Goal: Task Accomplishment & Management: Manage account settings

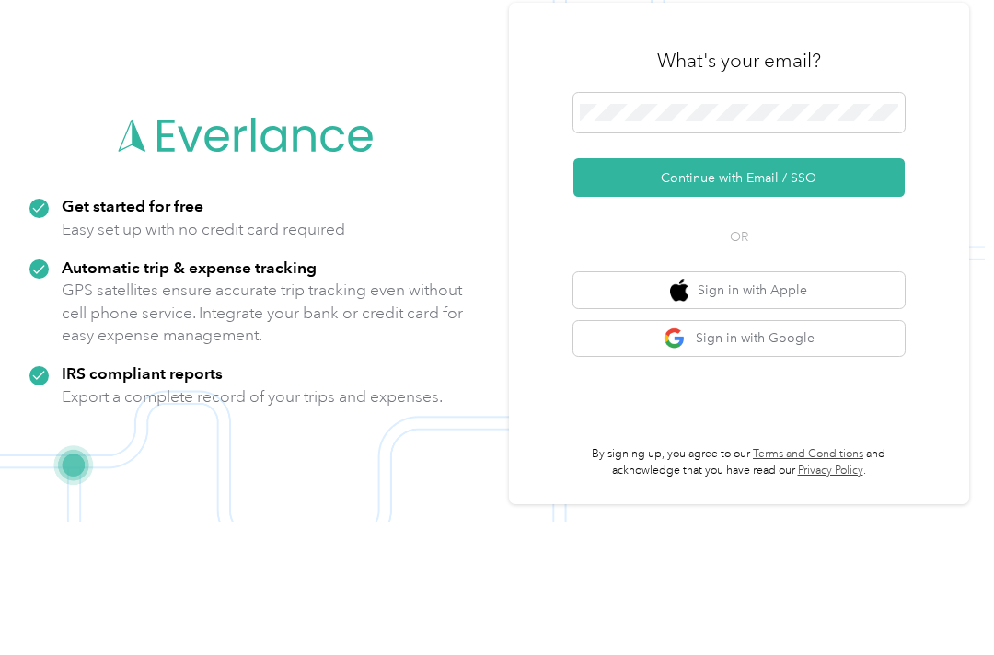
click at [790, 292] on button "Continue with Email / SSO" at bounding box center [738, 311] width 331 height 39
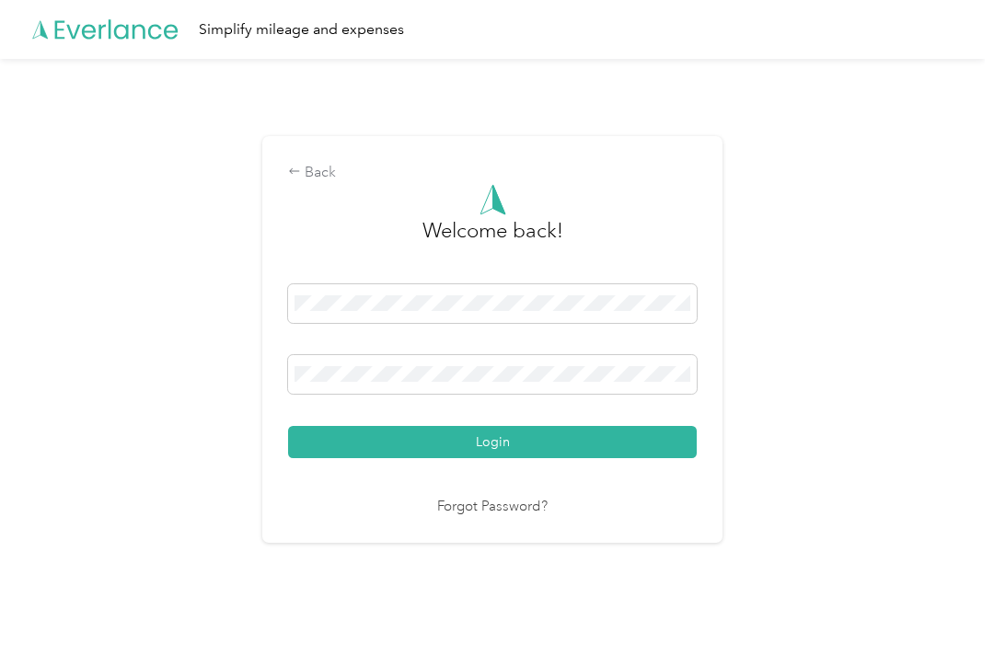
scroll to position [29, 0]
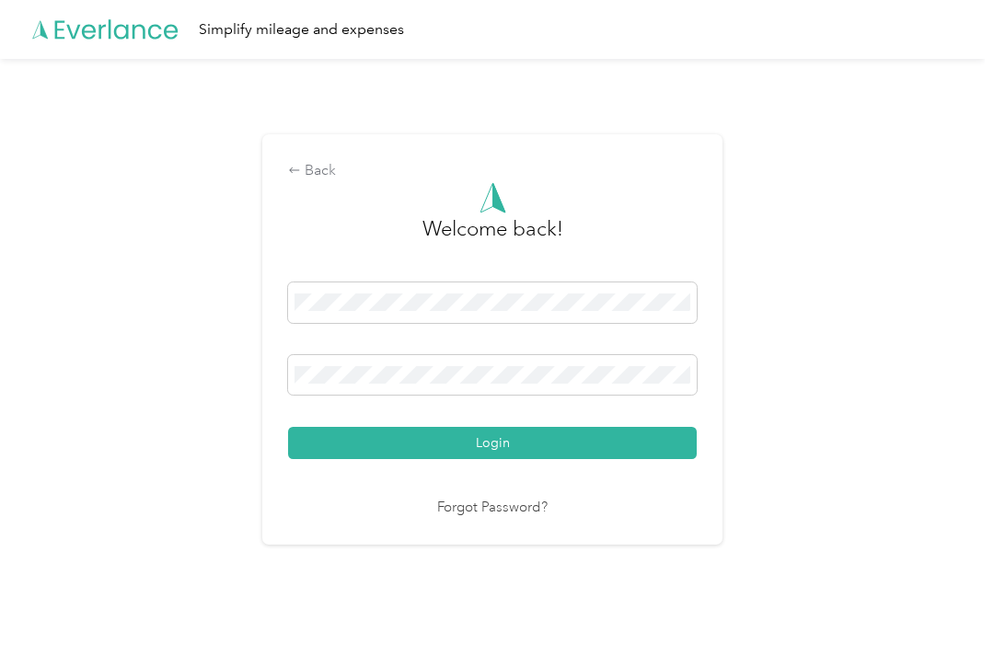
click at [428, 390] on div at bounding box center [492, 378] width 409 height 47
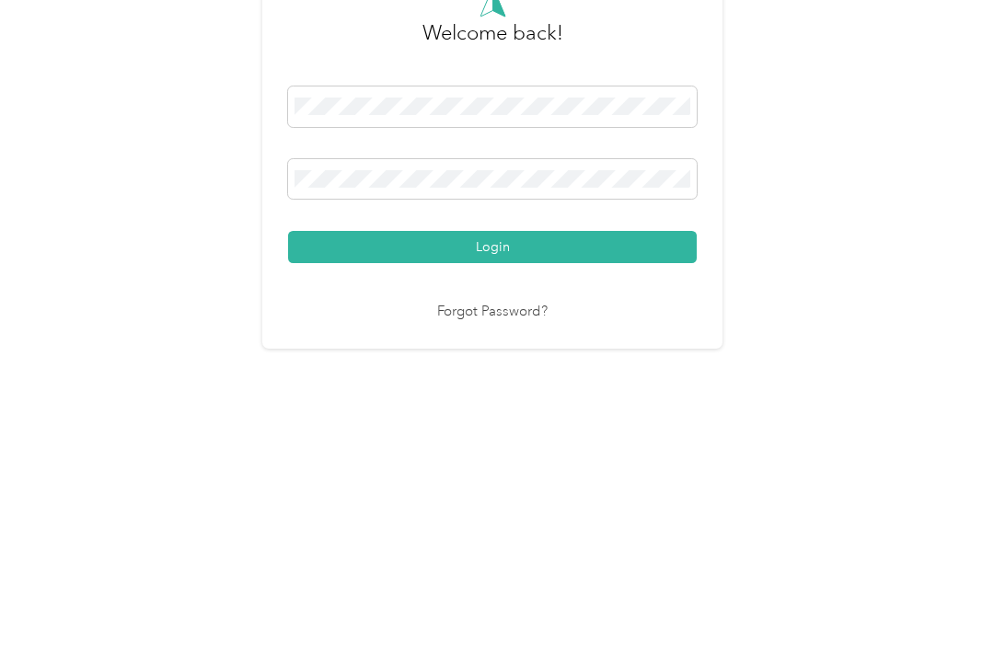
click at [497, 427] on button "Login" at bounding box center [492, 443] width 409 height 32
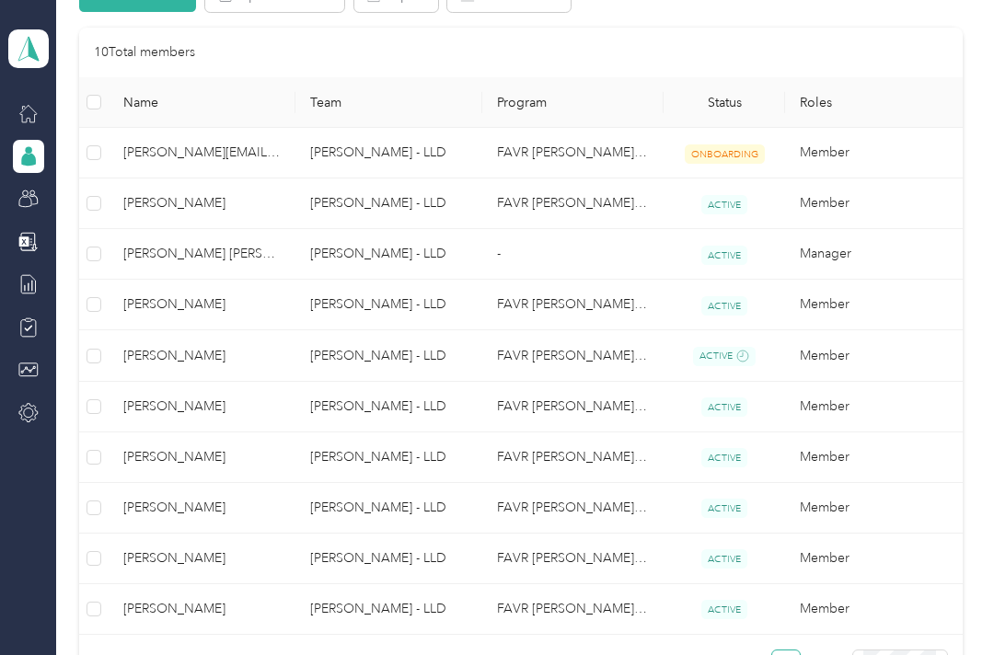
scroll to position [413, 0]
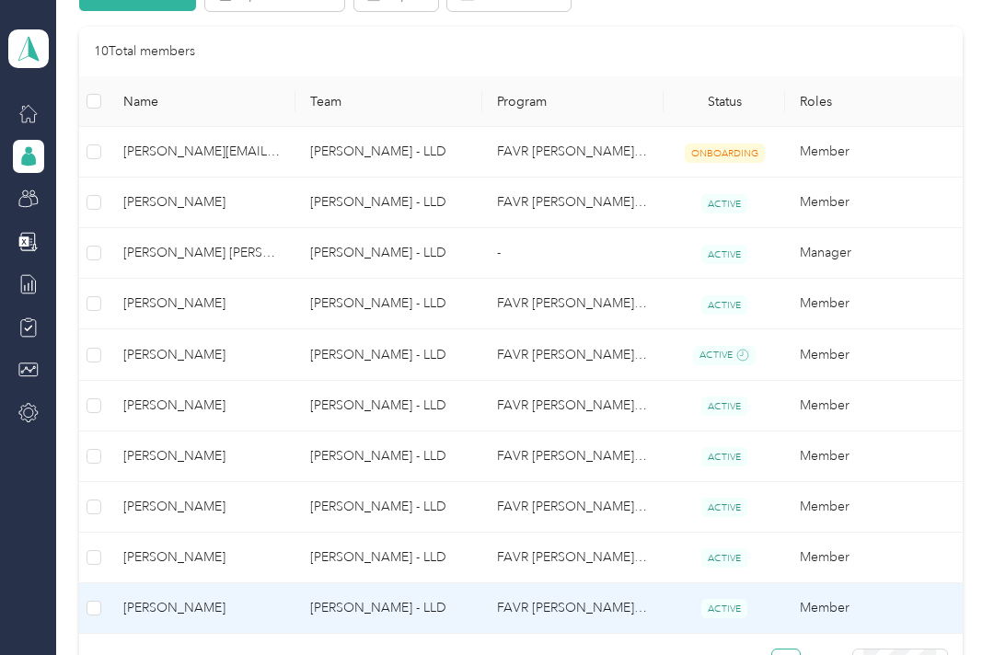
click at [272, 584] on td "[PERSON_NAME]" at bounding box center [202, 609] width 187 height 51
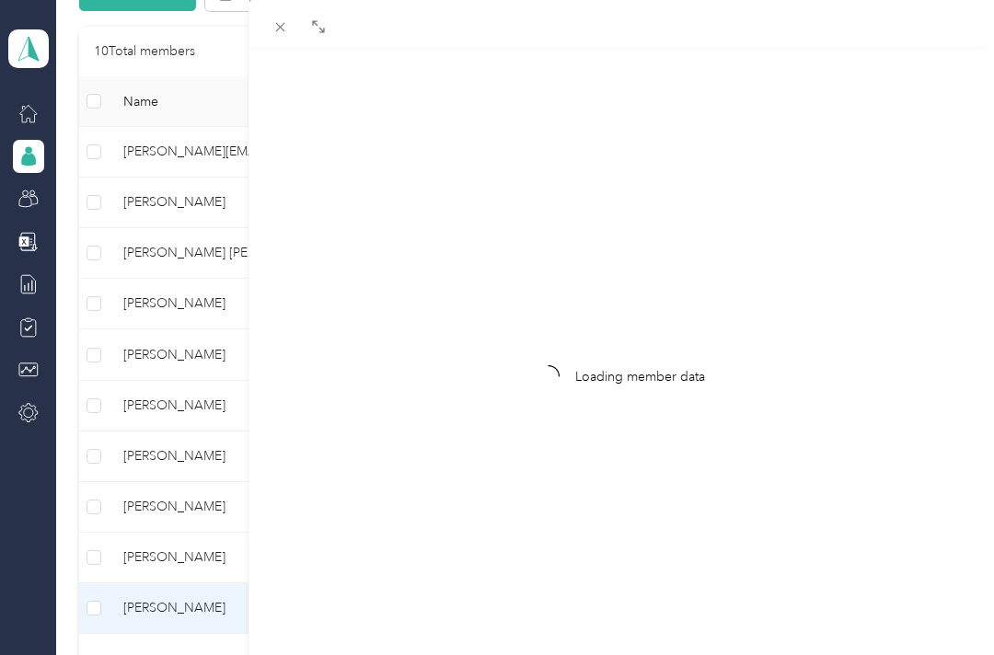
click at [248, 584] on div at bounding box center [242, 327] width 13 height 655
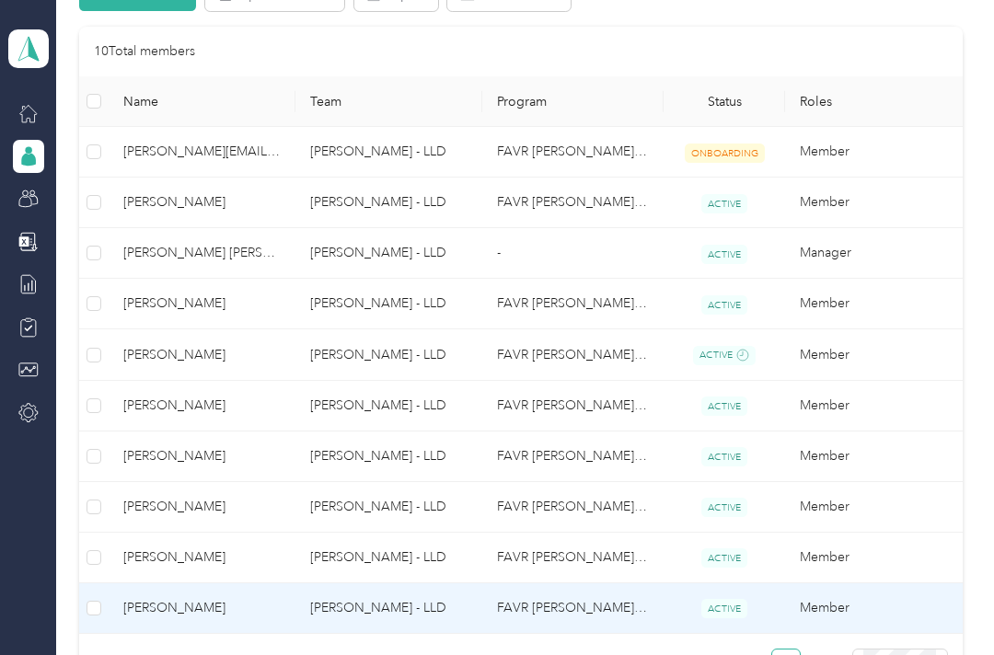
click at [248, 592] on td "[PERSON_NAME]" at bounding box center [202, 609] width 187 height 51
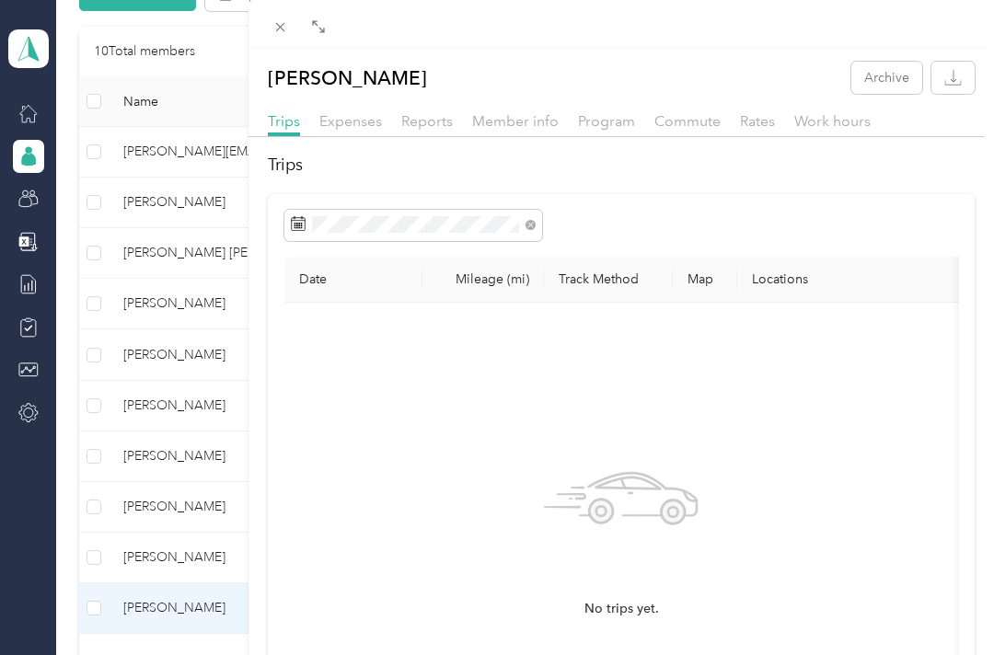
click at [819, 128] on span "Work hours" at bounding box center [832, 120] width 76 height 17
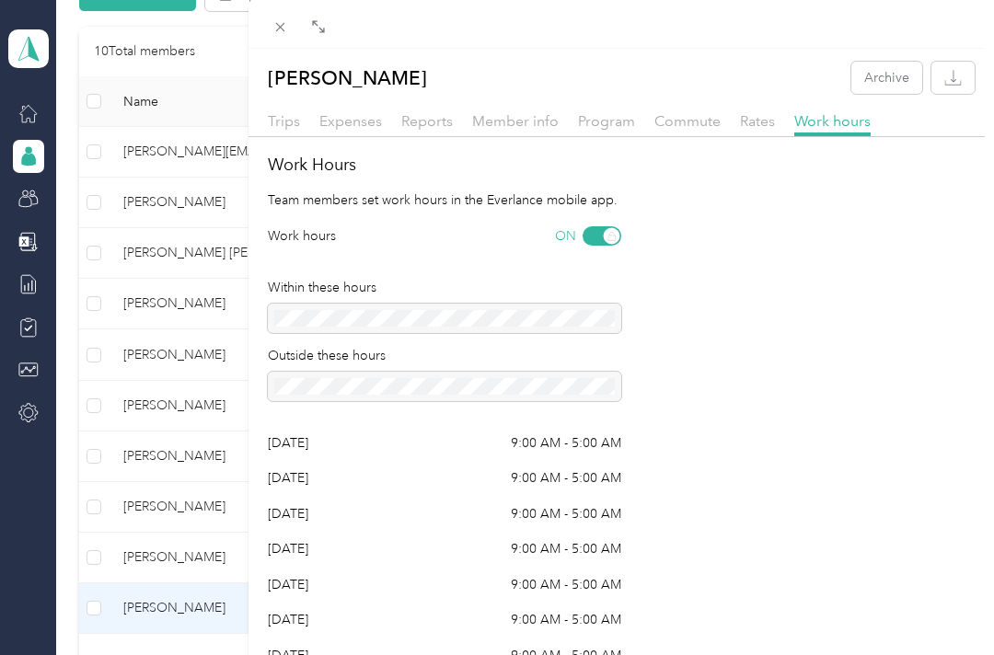
click at [749, 127] on span "Rates" at bounding box center [757, 120] width 35 height 17
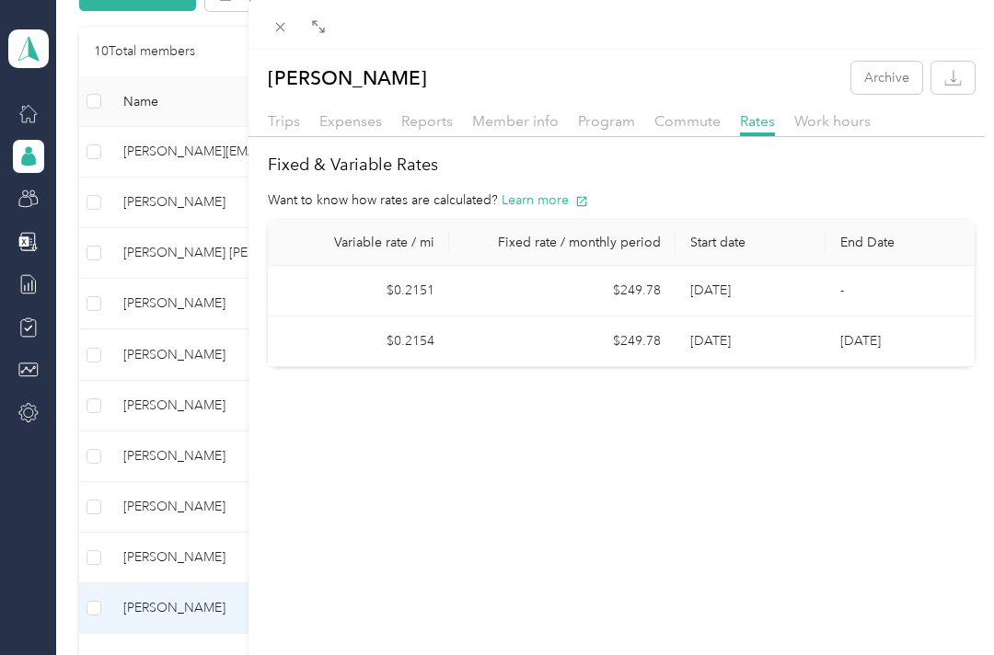
click at [677, 117] on span "Commute" at bounding box center [687, 120] width 66 height 17
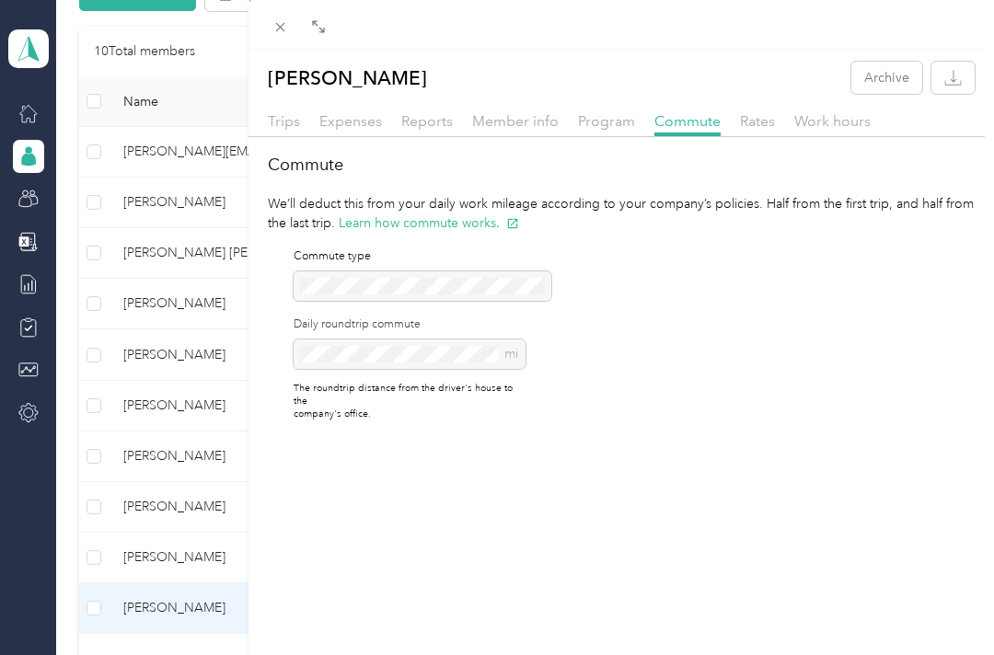
click at [607, 131] on div "Program" at bounding box center [606, 121] width 57 height 23
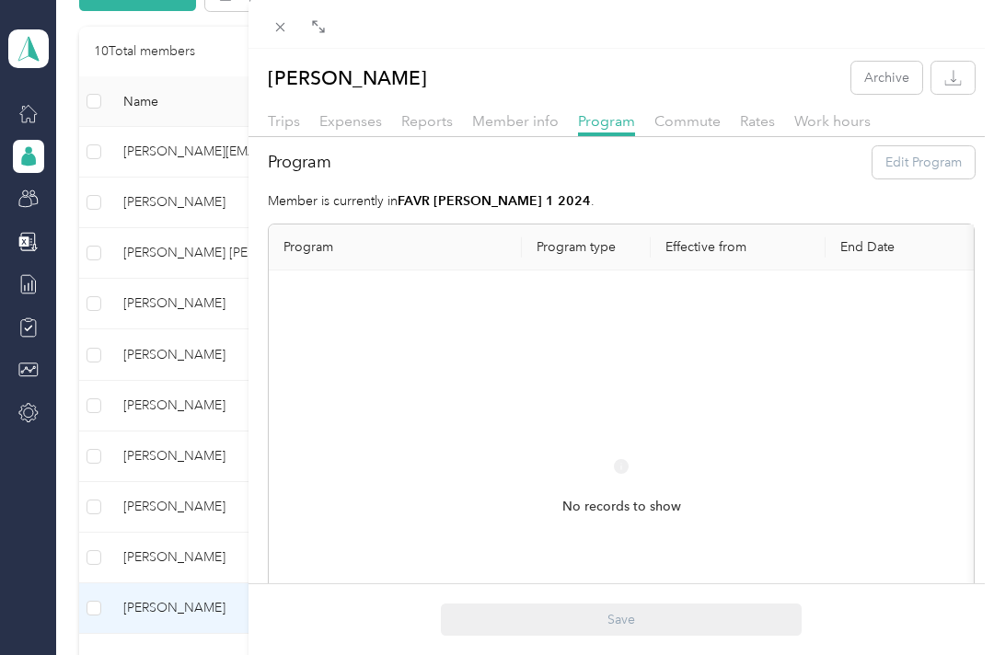
click at [526, 121] on span "Member info" at bounding box center [515, 120] width 87 height 17
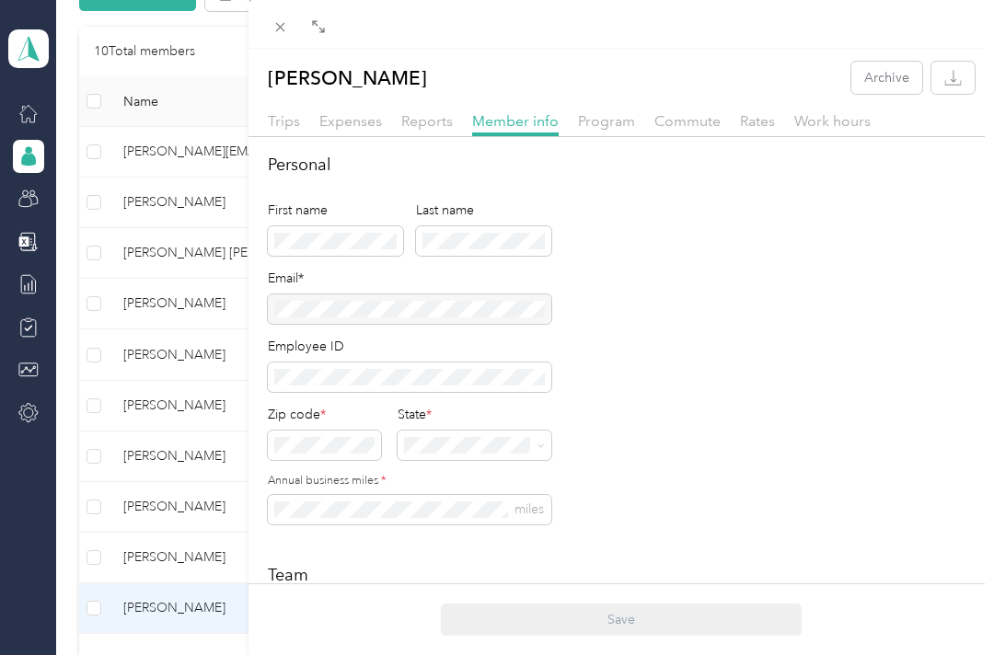
click at [431, 118] on span "Reports" at bounding box center [427, 120] width 52 height 17
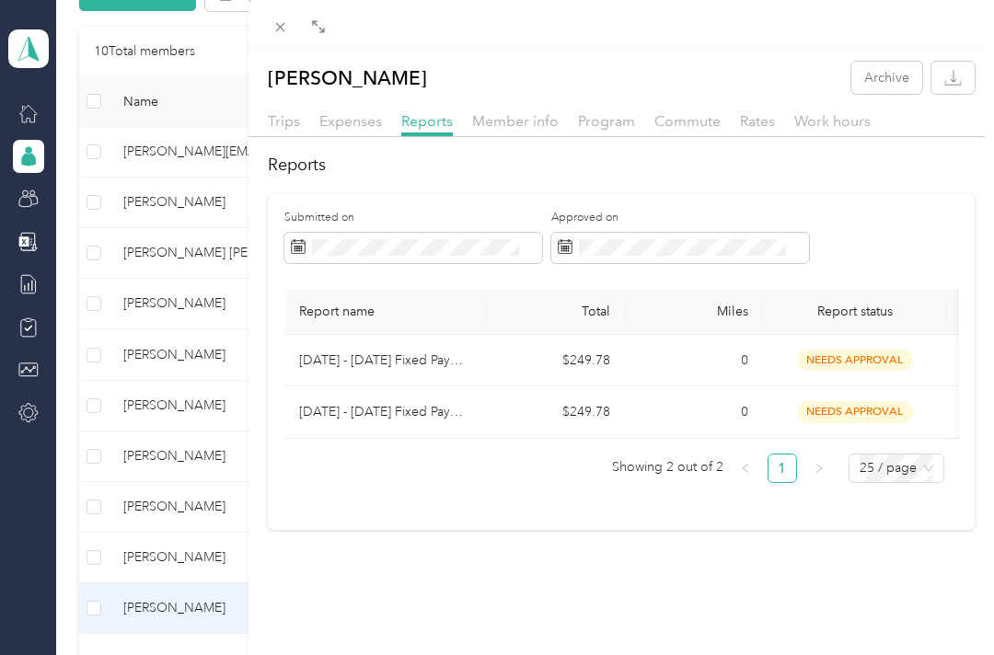
click at [352, 112] on span "Expenses" at bounding box center [350, 120] width 63 height 17
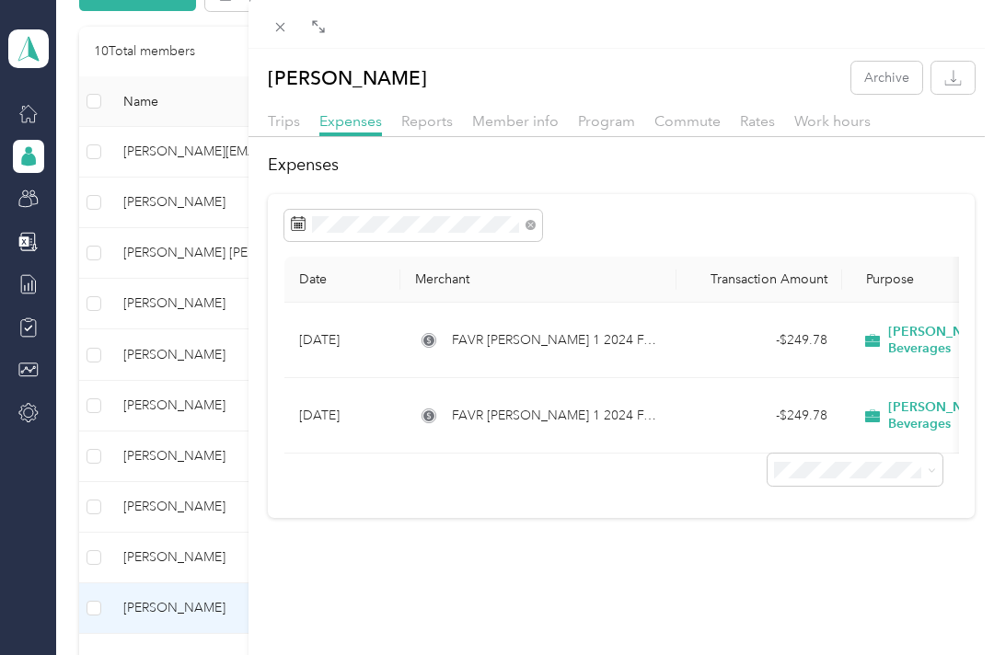
click at [300, 99] on div "[PERSON_NAME] Archive Trips Expenses Reports Member info Program Commute Rates …" at bounding box center [620, 290] width 745 height 456
click at [282, 130] on div "Trips" at bounding box center [284, 121] width 32 height 23
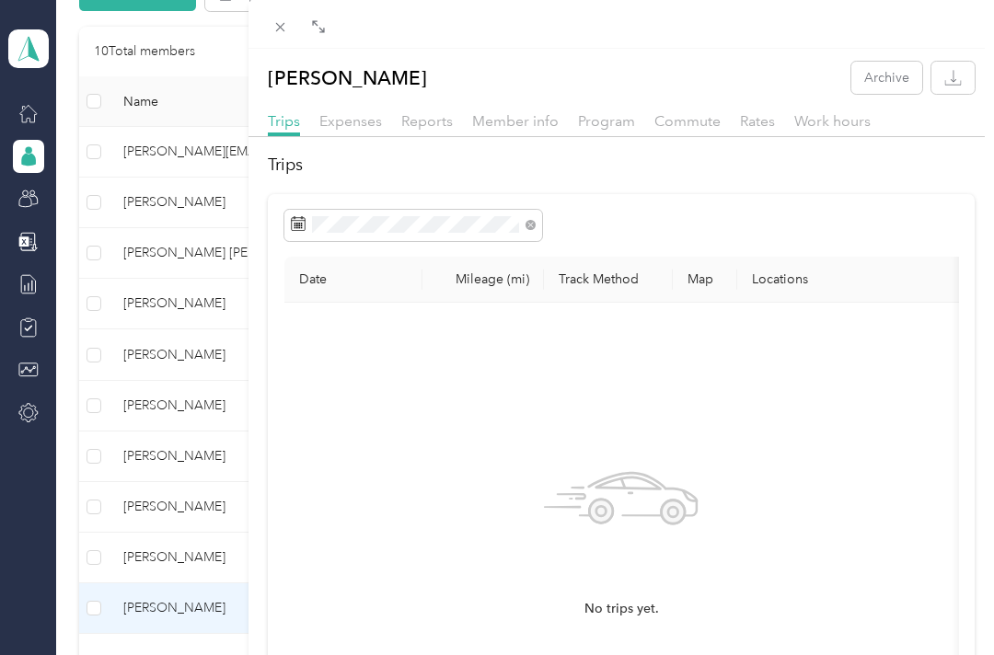
click at [854, 202] on div "Date Mileage (mi) Track Method Map Locations Mileage value Purpose No trips yet." at bounding box center [621, 523] width 707 height 658
click at [751, 210] on div at bounding box center [621, 225] width 675 height 31
click at [274, 21] on icon at bounding box center [280, 27] width 16 height 16
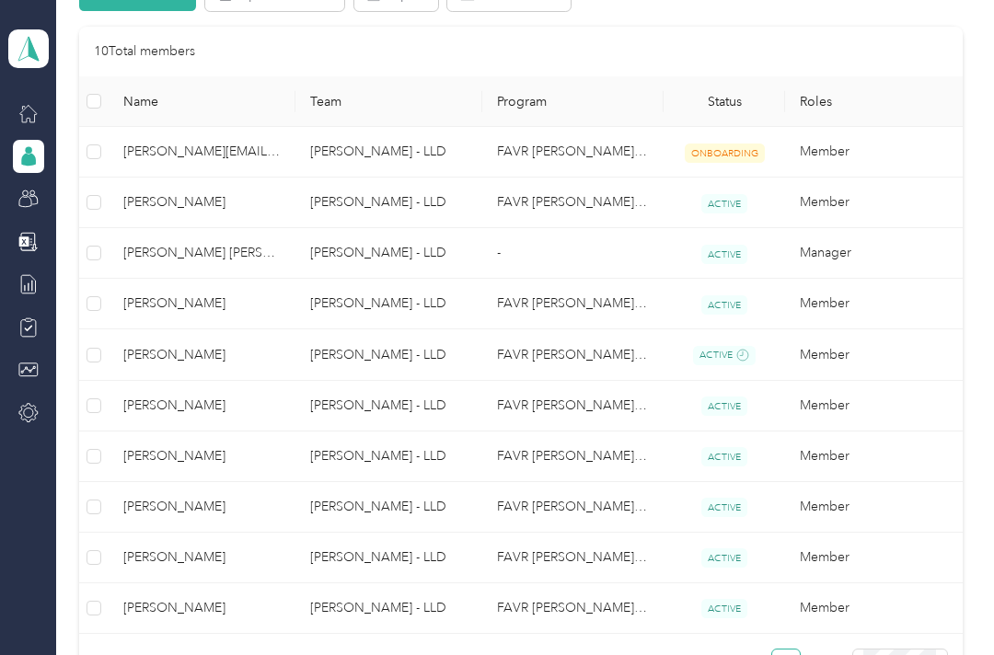
click at [216, 598] on span "[PERSON_NAME]" at bounding box center [201, 608] width 157 height 20
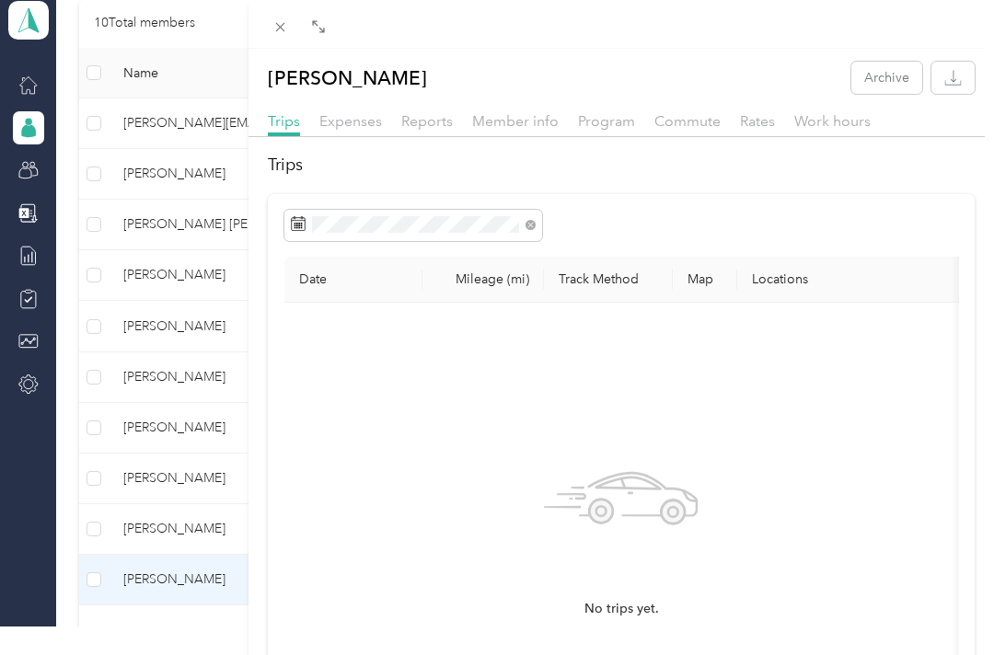
click at [730, 221] on div at bounding box center [621, 225] width 675 height 31
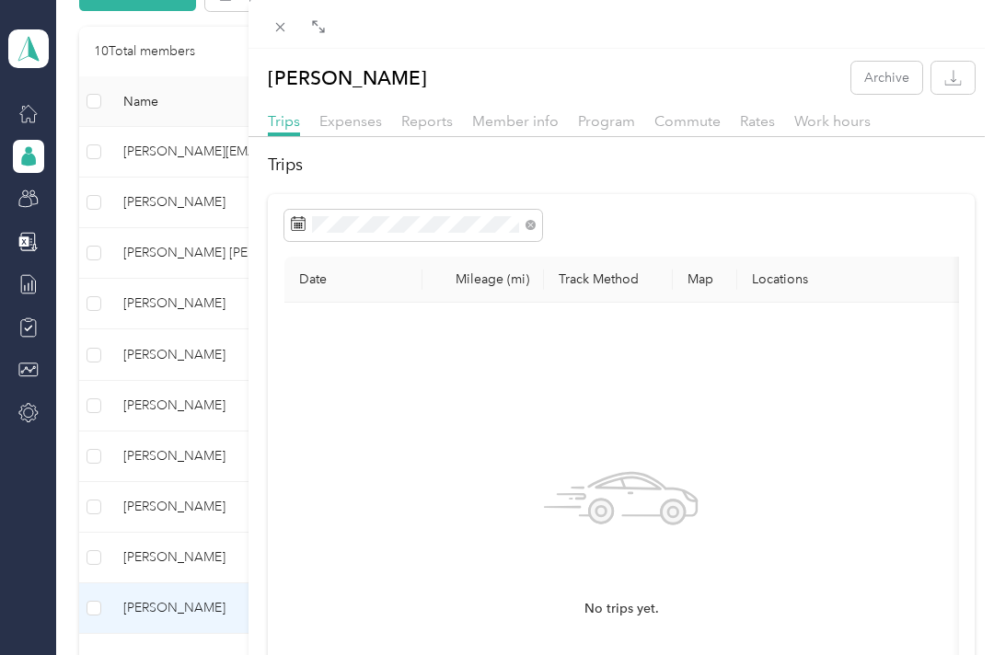
click at [352, 122] on span "Expenses" at bounding box center [350, 120] width 63 height 17
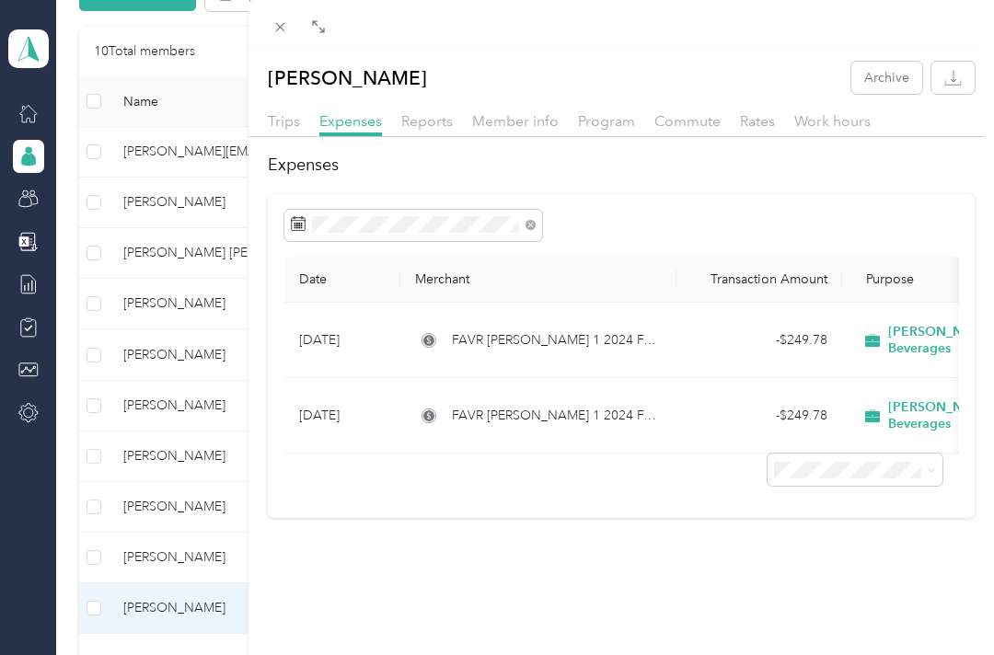
click at [431, 123] on span "Reports" at bounding box center [427, 120] width 52 height 17
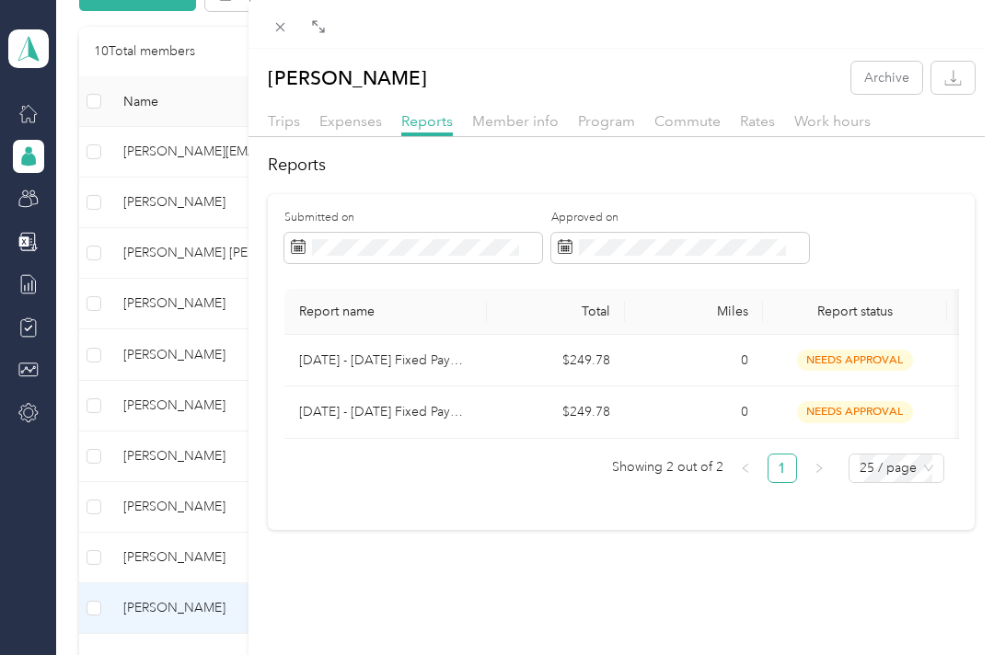
click at [287, 126] on span "Trips" at bounding box center [284, 120] width 32 height 17
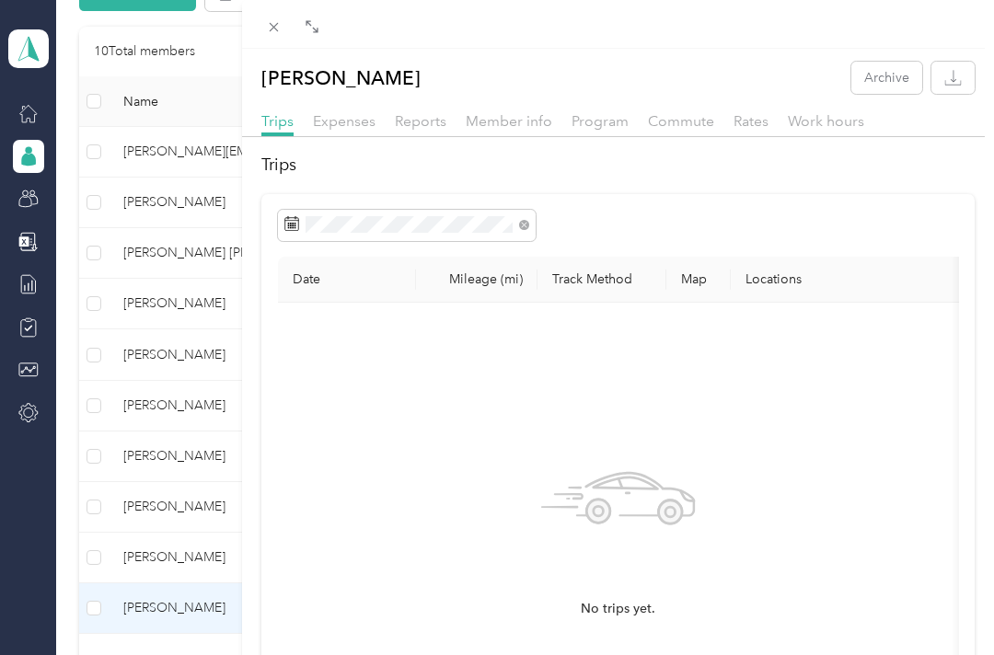
click at [826, 113] on span "Work hours" at bounding box center [826, 120] width 76 height 17
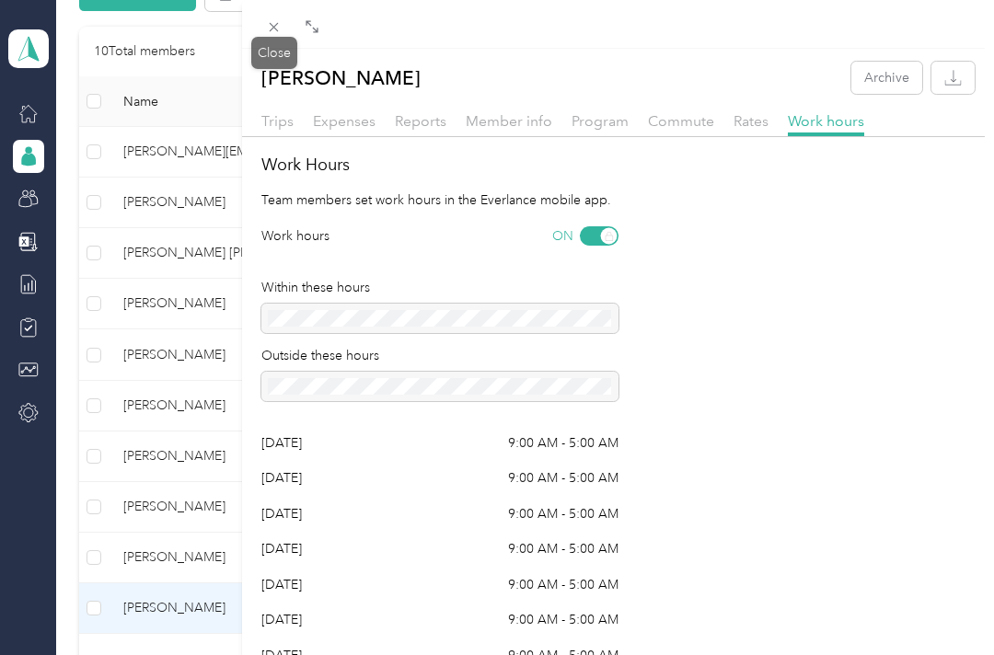
click at [279, 28] on icon at bounding box center [274, 27] width 16 height 16
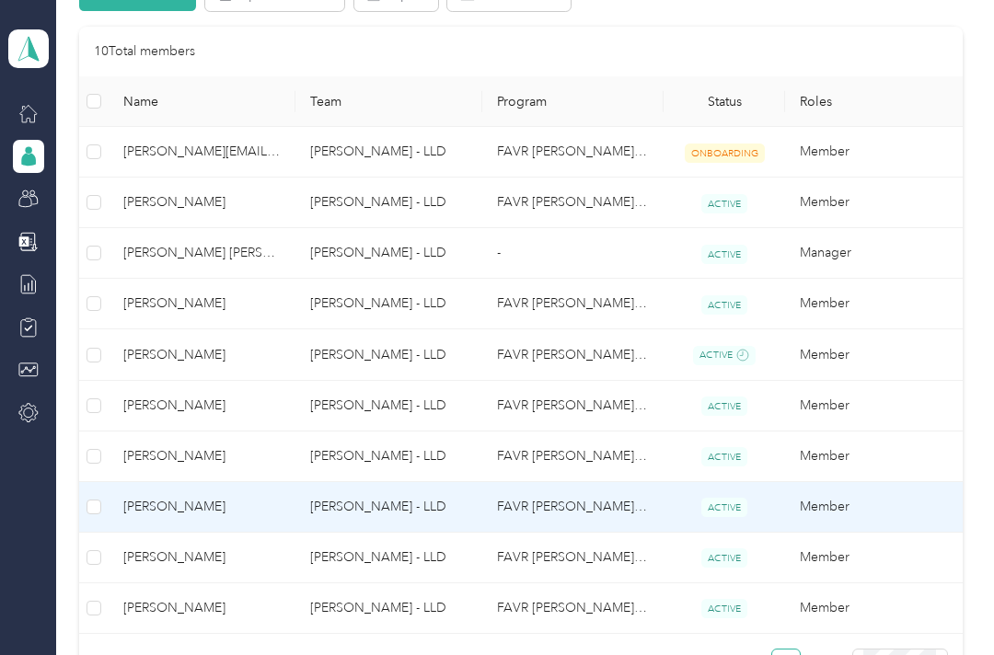
click at [260, 500] on span "[PERSON_NAME]" at bounding box center [201, 507] width 157 height 20
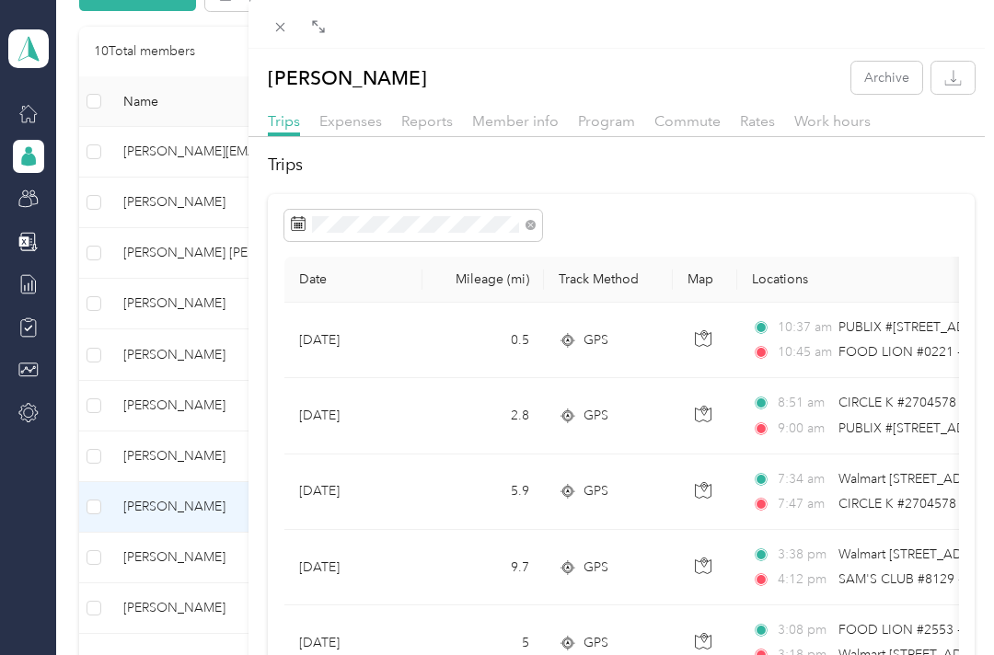
click at [273, 30] on icon at bounding box center [280, 27] width 16 height 16
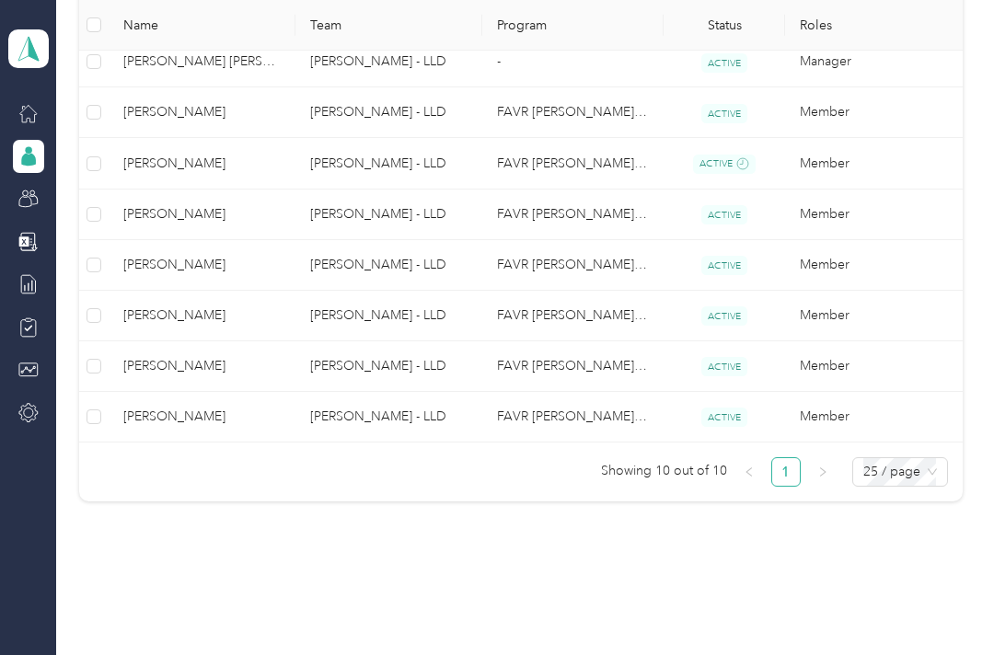
scroll to position [604, 0]
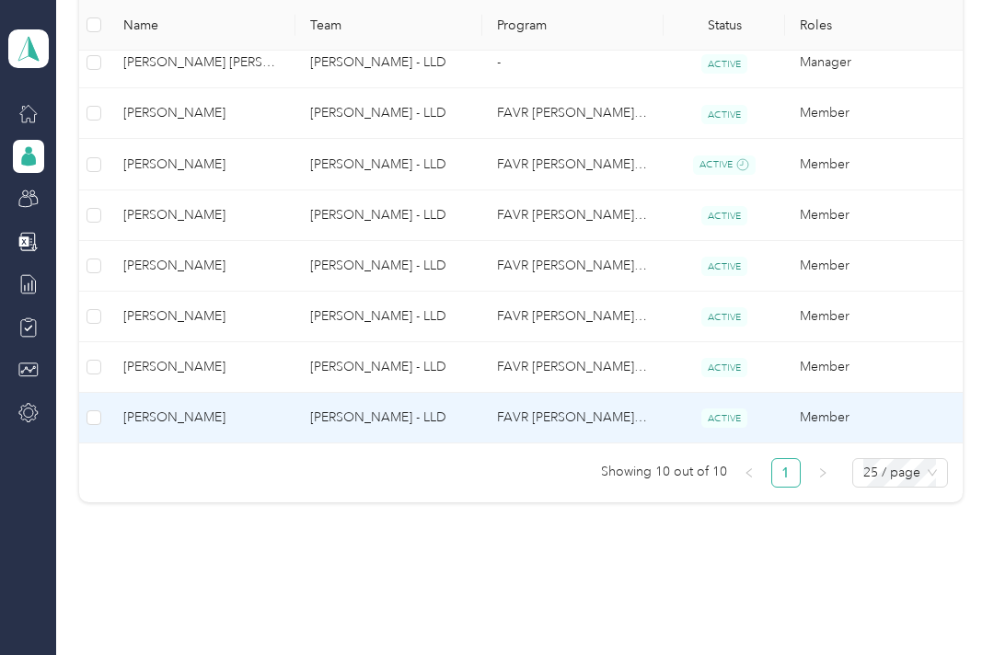
click at [394, 415] on td "[PERSON_NAME] - LLD" at bounding box center [388, 418] width 187 height 51
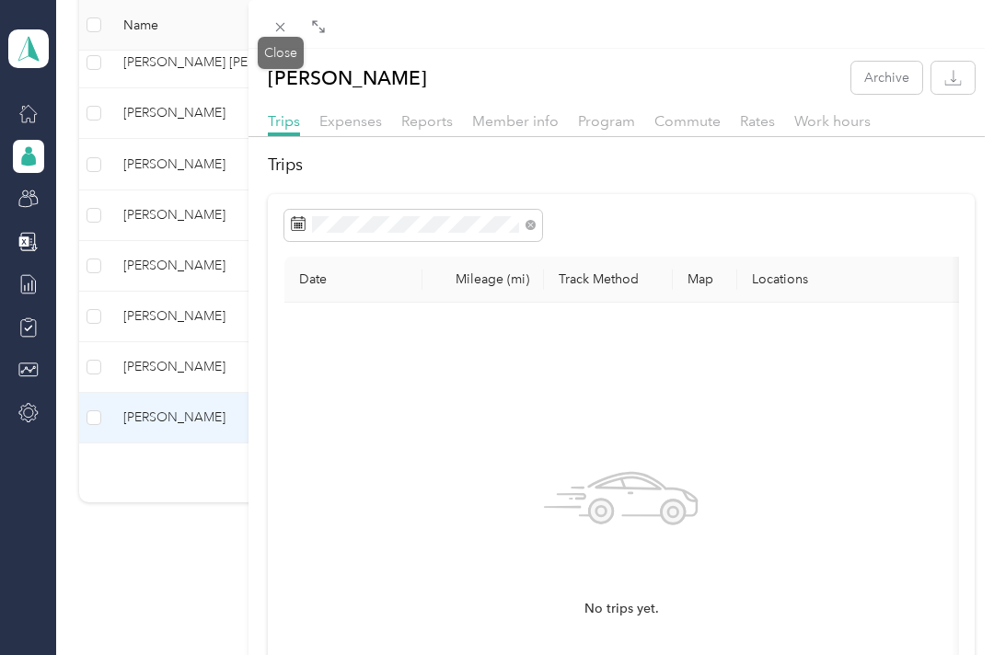
click at [292, 14] on span at bounding box center [281, 27] width 26 height 26
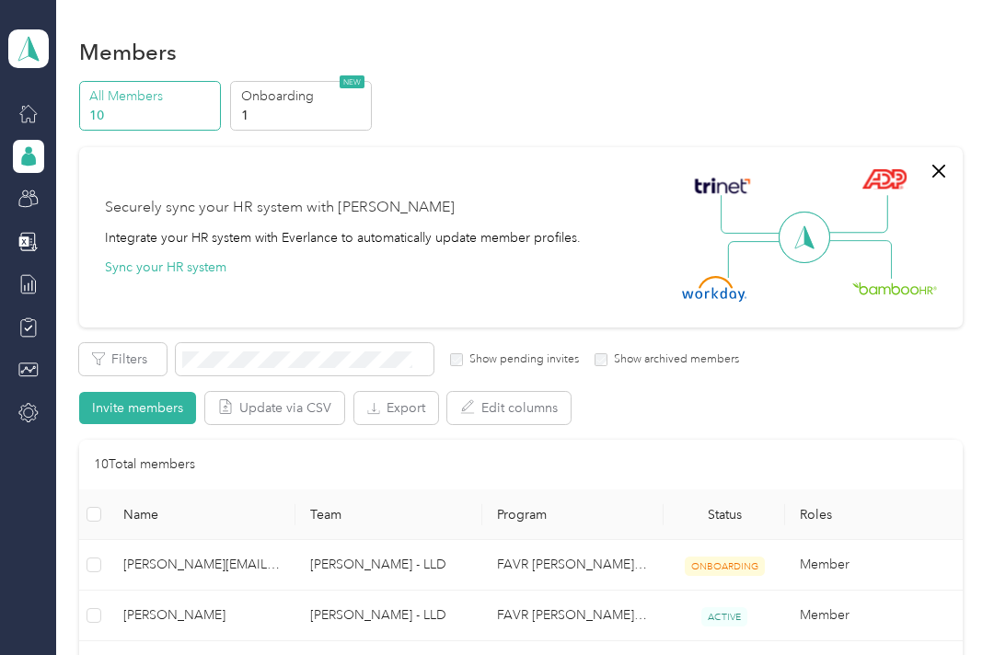
click at [149, 346] on button "Filters" at bounding box center [122, 359] width 87 height 32
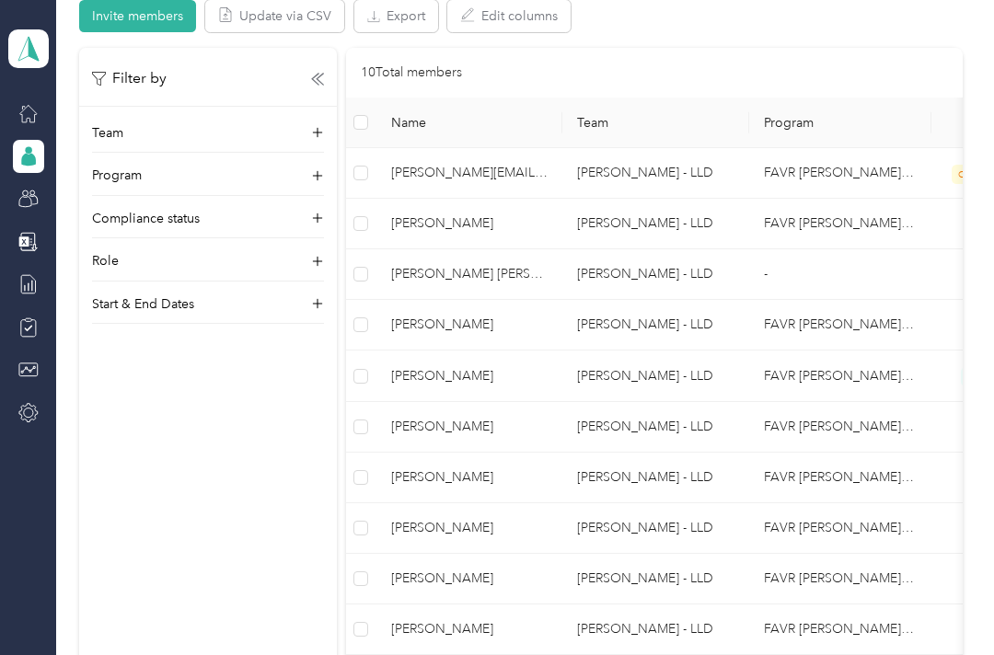
scroll to position [393, 0]
click at [673, 409] on td "[PERSON_NAME] - LLD" at bounding box center [655, 426] width 187 height 51
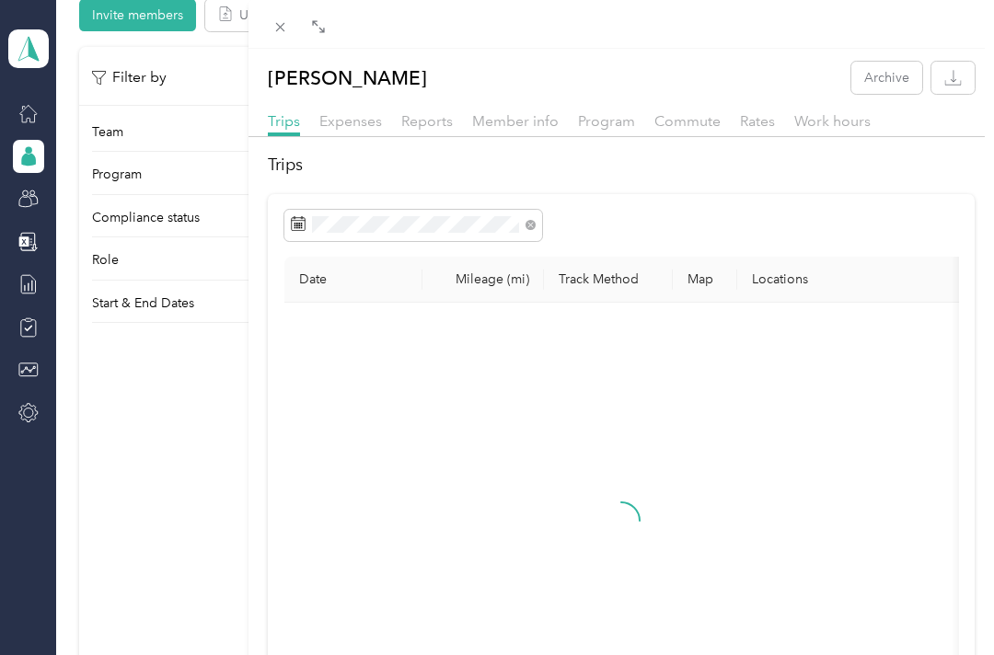
click at [227, 228] on div "[PERSON_NAME] Archive Trips Expenses Reports Member info Program Commute Rates …" at bounding box center [497, 327] width 994 height 655
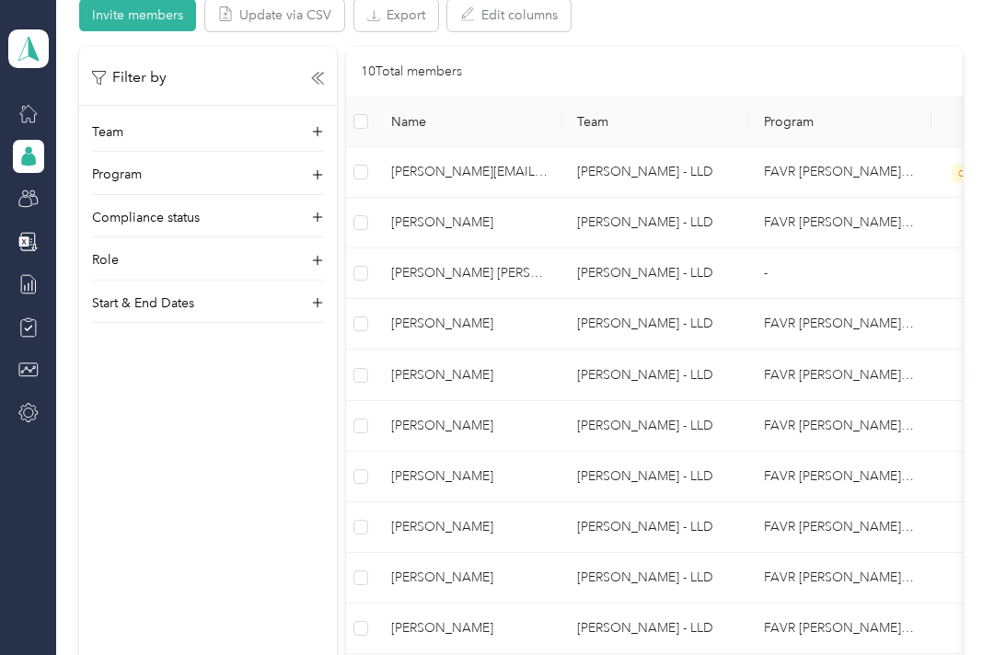
click at [306, 211] on div "Compliance status" at bounding box center [208, 222] width 232 height 29
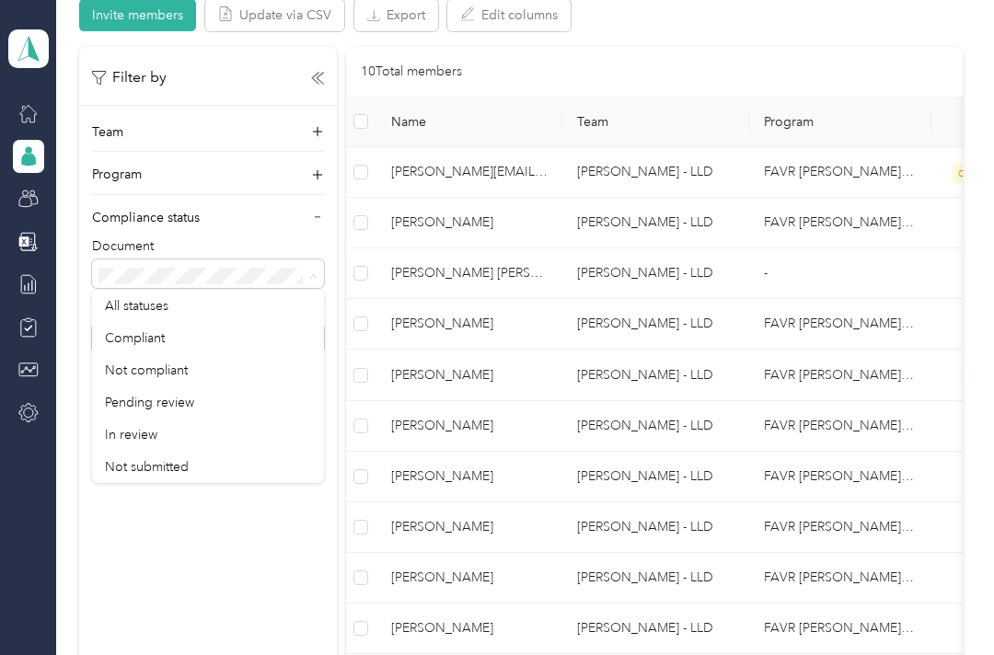
click at [172, 374] on span "Not compliant" at bounding box center [146, 371] width 83 height 16
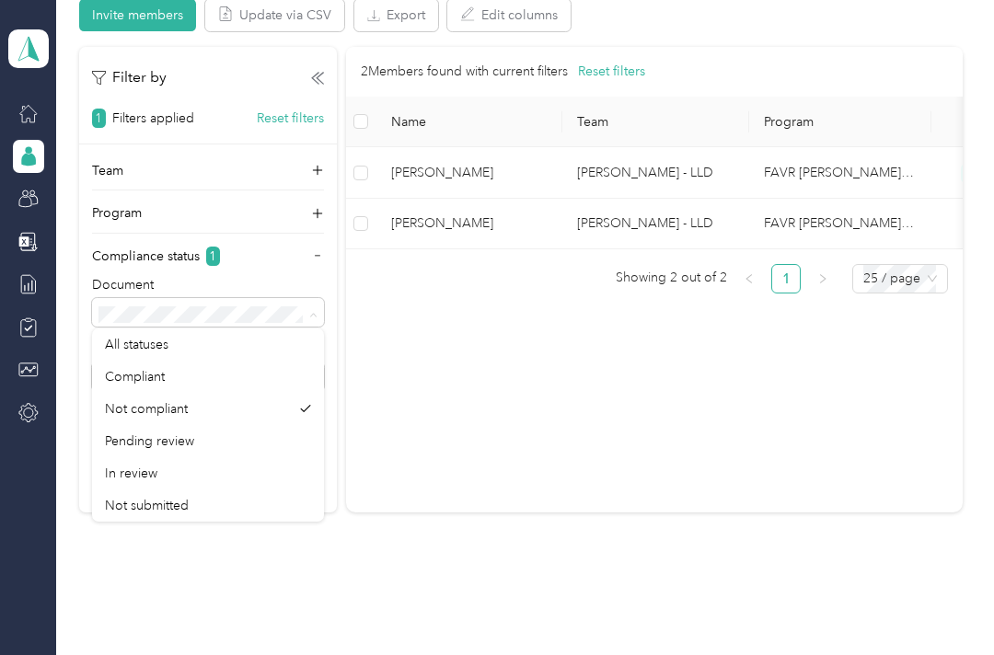
click at [185, 341] on div "All statuses" at bounding box center [208, 344] width 206 height 19
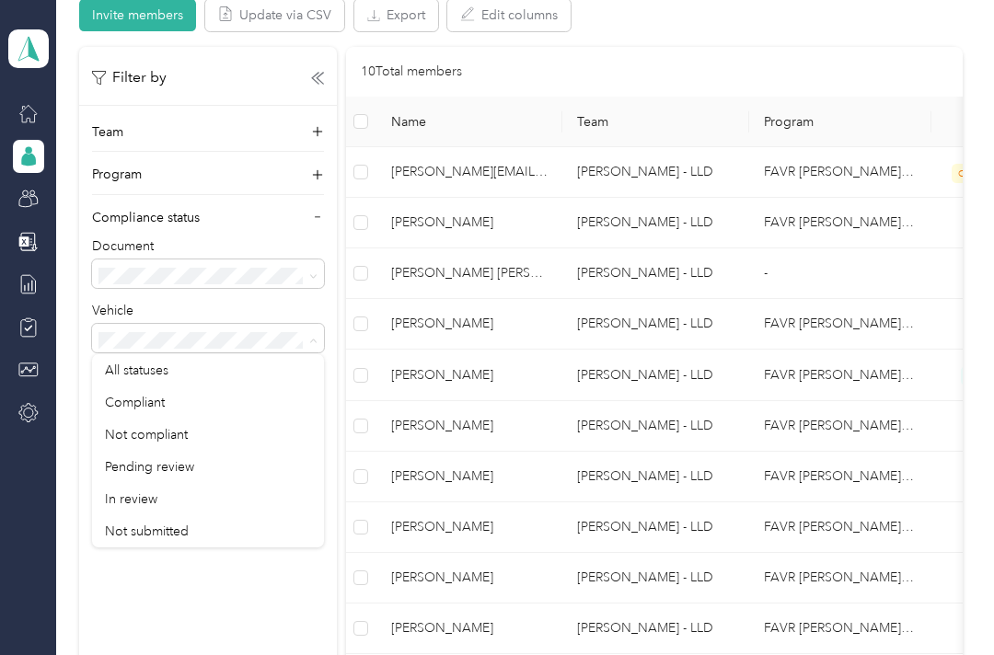
click at [180, 434] on span "Not compliant" at bounding box center [146, 435] width 83 height 16
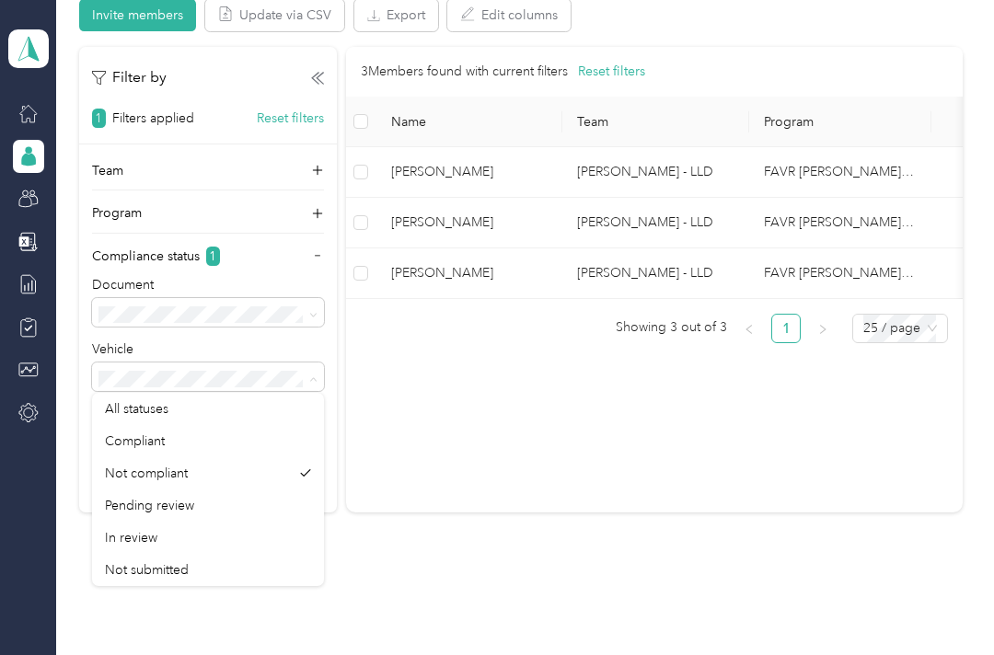
click at [174, 416] on div "All statuses" at bounding box center [208, 408] width 206 height 19
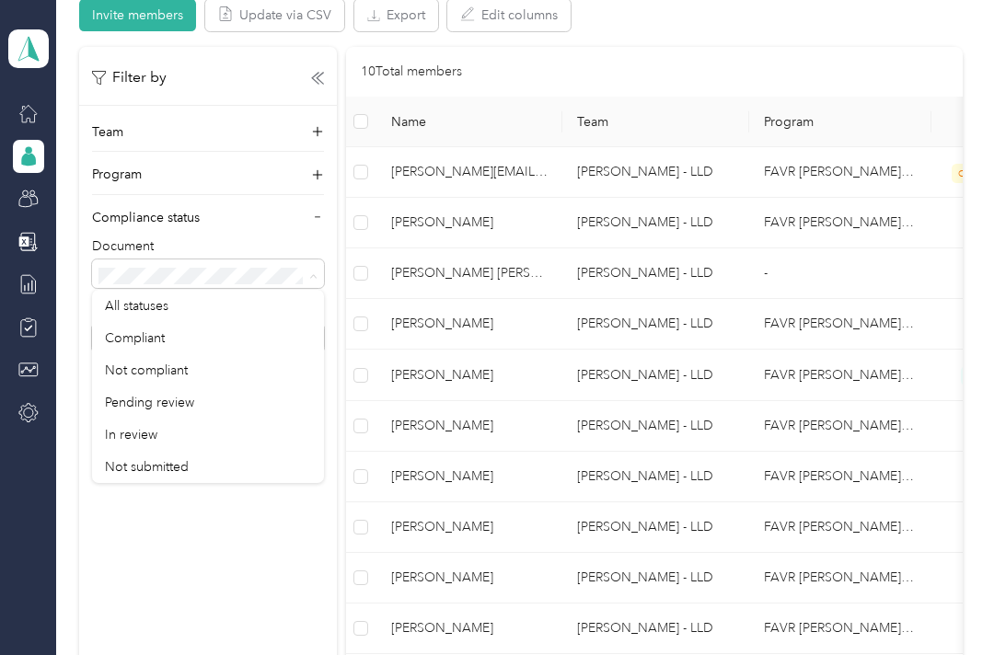
click at [191, 365] on div "Not compliant" at bounding box center [208, 370] width 206 height 19
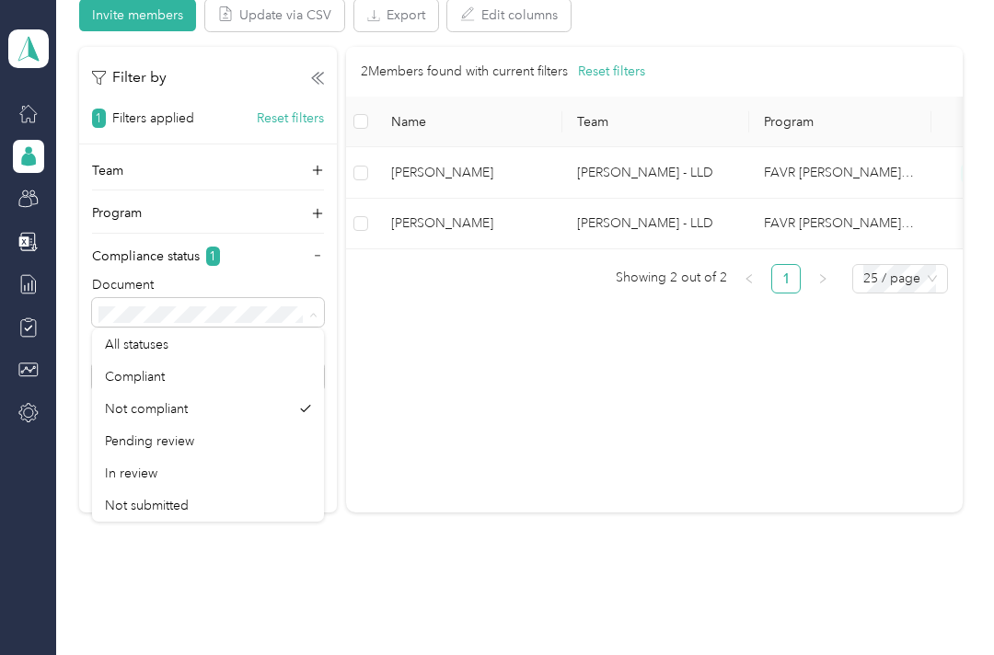
click at [180, 437] on span "Pending review" at bounding box center [149, 441] width 89 height 16
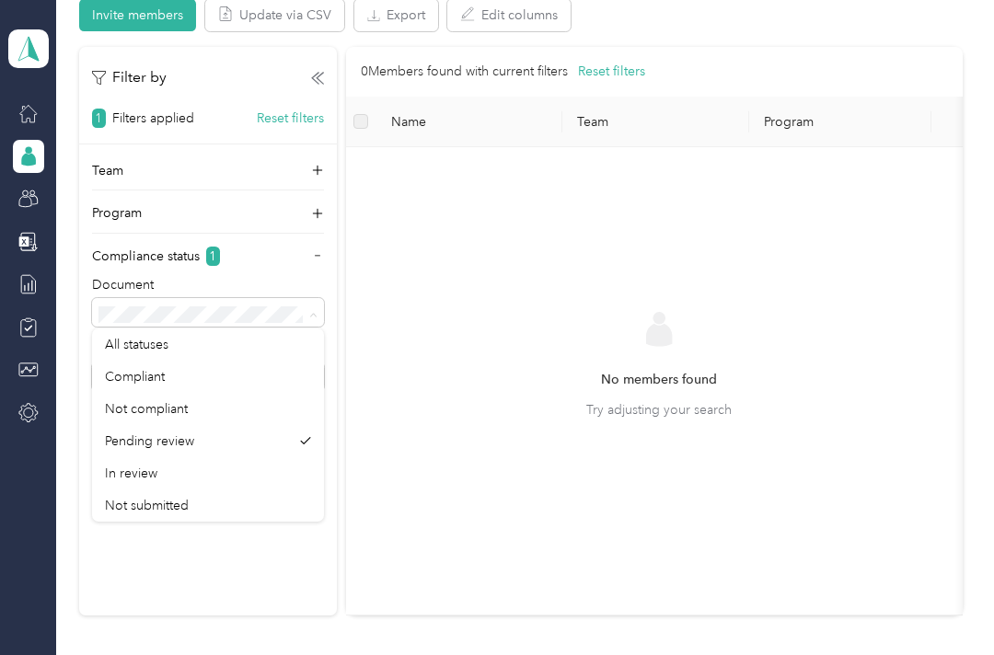
click at [201, 472] on div "In review" at bounding box center [208, 473] width 206 height 19
click at [306, 305] on span at bounding box center [310, 314] width 15 height 19
click at [177, 372] on div "Compliant" at bounding box center [208, 376] width 206 height 19
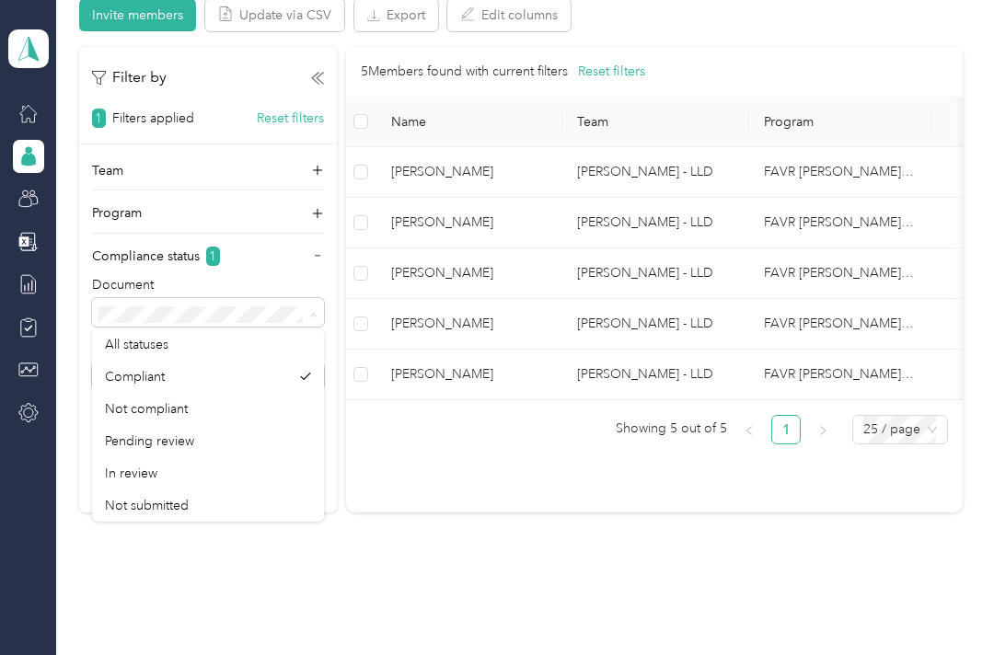
click at [208, 510] on div "Not submitted" at bounding box center [208, 505] width 206 height 19
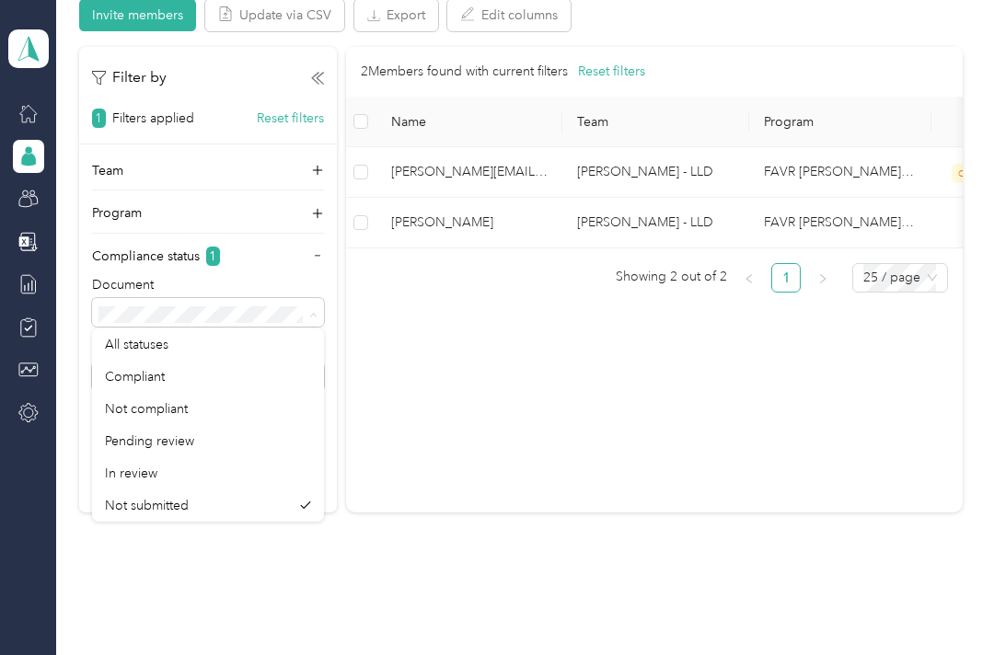
click at [189, 337] on div "All statuses" at bounding box center [208, 344] width 206 height 19
